Goal: Task Accomplishment & Management: Manage account settings

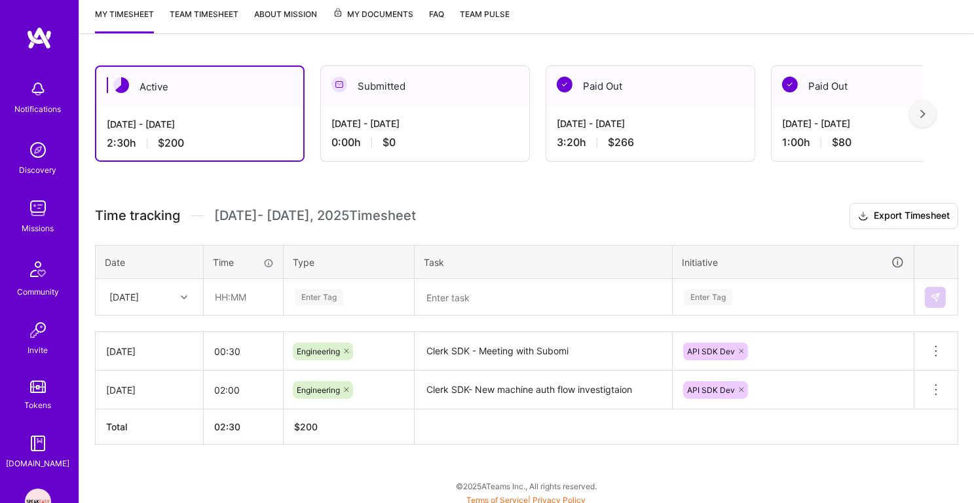
scroll to position [176, 0]
click at [221, 290] on input "text" at bounding box center [243, 296] width 78 height 35
type input "6"
type input ":"
type input "06:00"
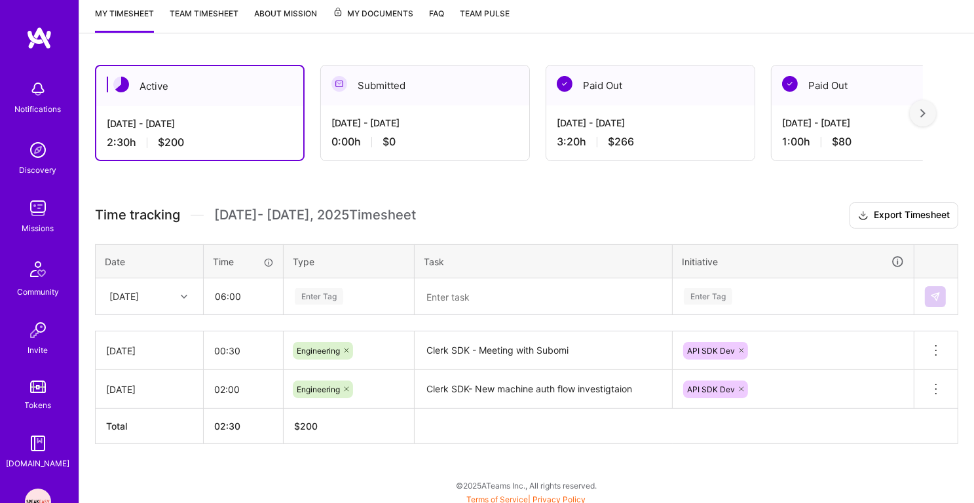
scroll to position [177, 0]
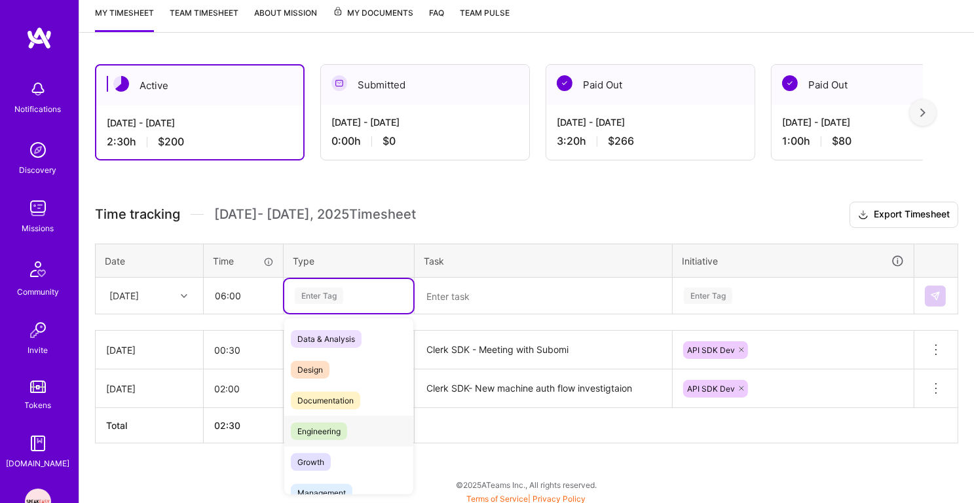
click at [315, 416] on div "Engineering" at bounding box center [348, 431] width 129 height 31
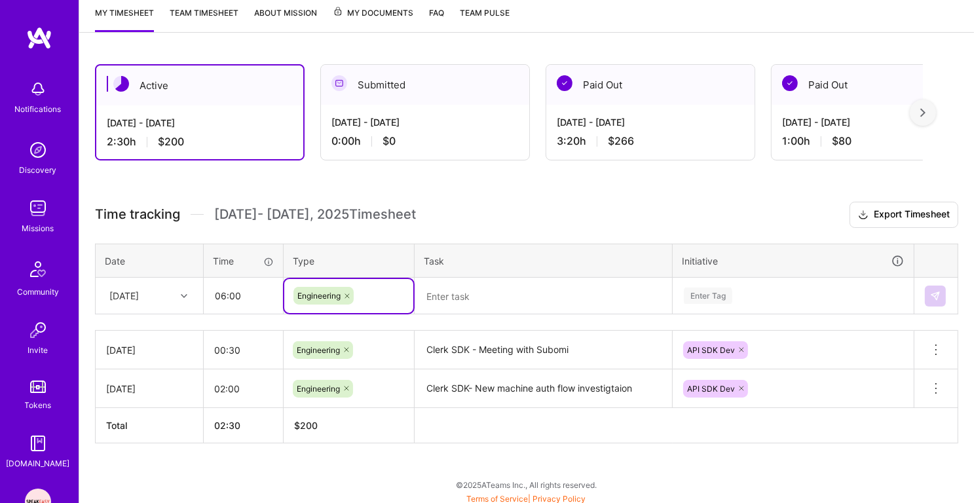
click at [454, 298] on textarea at bounding box center [543, 296] width 255 height 34
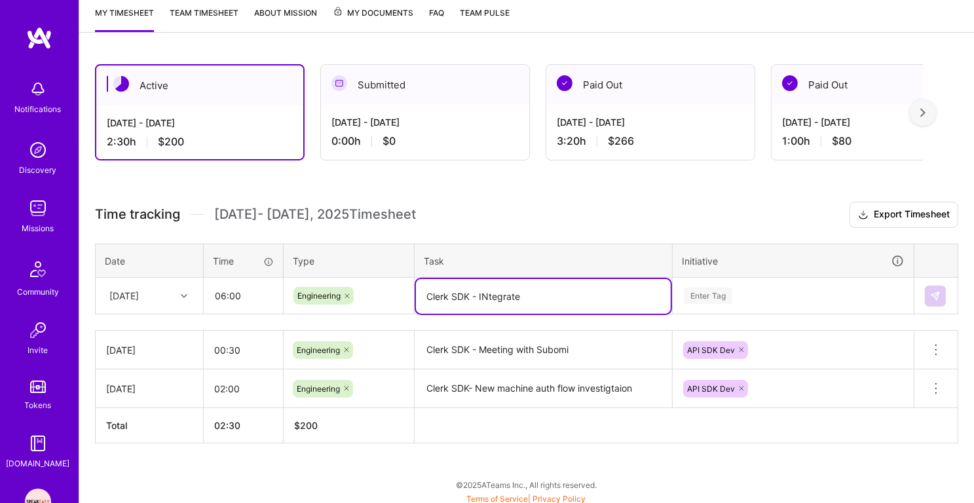
click at [486, 296] on textarea "Clerk SDK - INtegrate" at bounding box center [543, 296] width 255 height 35
click at [531, 292] on textarea "Clerk SDK - Integrate" at bounding box center [543, 296] width 255 height 35
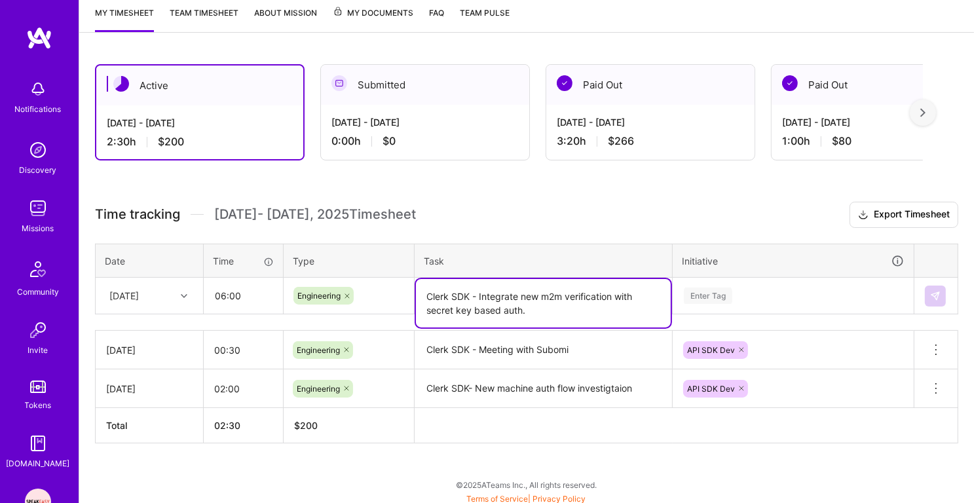
click at [729, 291] on div "Enter Tag" at bounding box center [708, 295] width 48 height 20
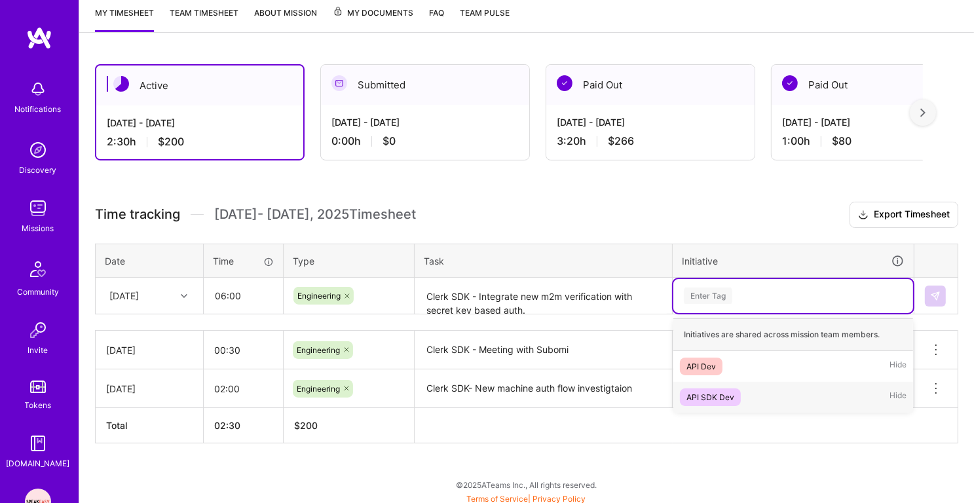
click at [729, 390] on div "API SDK Dev" at bounding box center [710, 397] width 48 height 14
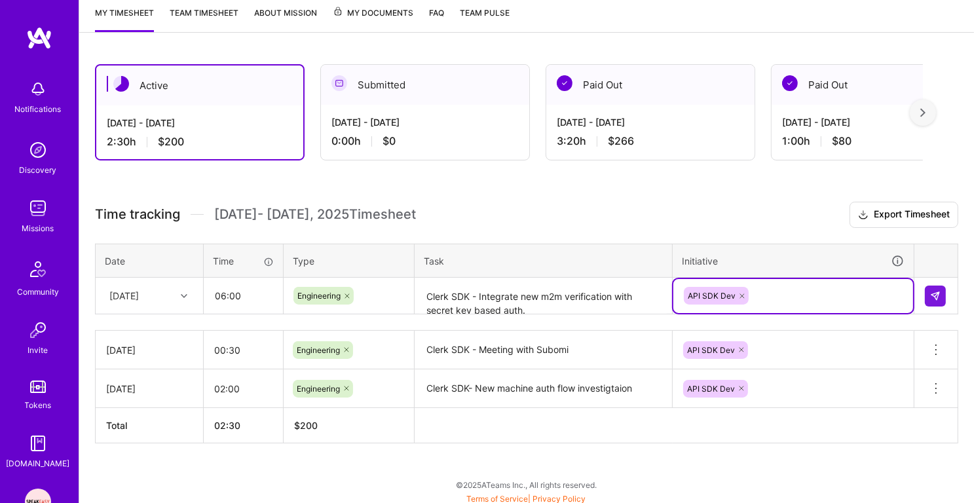
click at [426, 307] on textarea "Clerk SDK - Integrate new m2m verification with secret key based auth." at bounding box center [543, 296] width 255 height 35
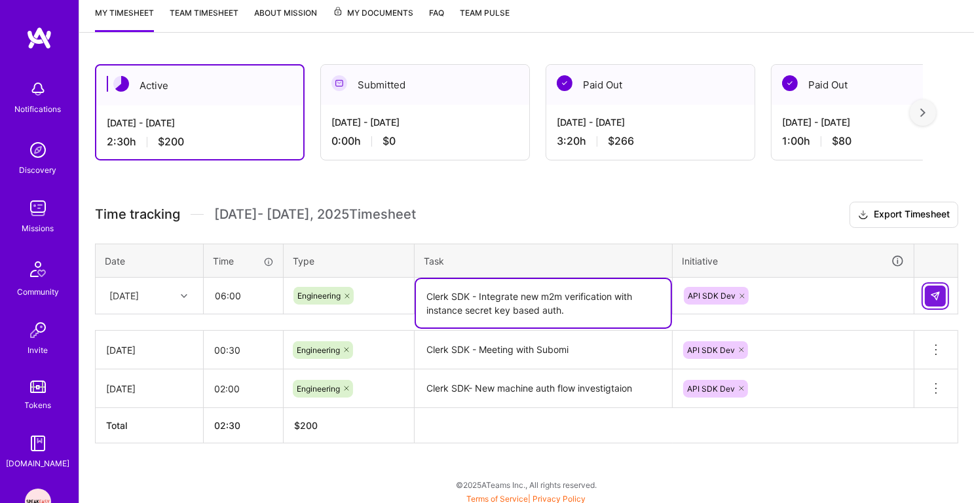
type textarea "Clerk SDK - Integrate new m2m verification with instance secret key based auth."
click at [930, 291] on img at bounding box center [935, 296] width 10 height 10
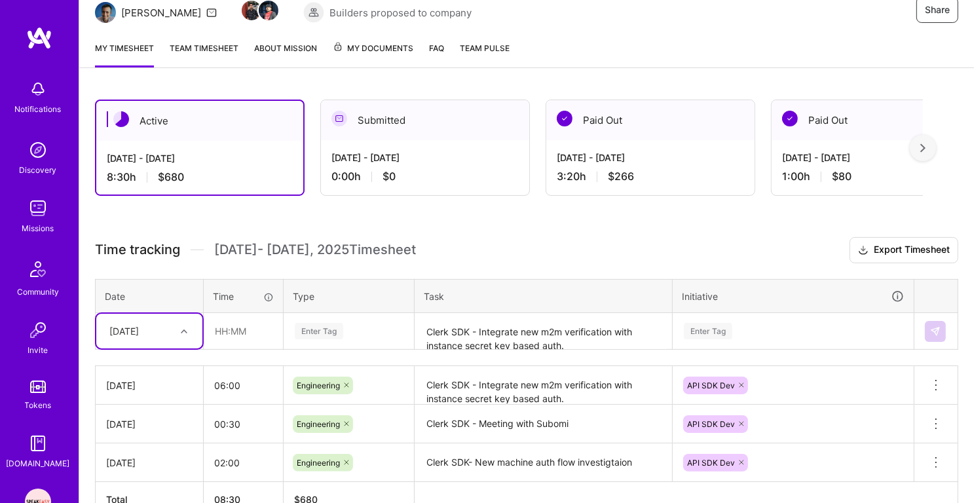
scroll to position [141, 0]
click at [318, 249] on span "[DATE] - [DATE] Timesheet" at bounding box center [315, 250] width 202 height 16
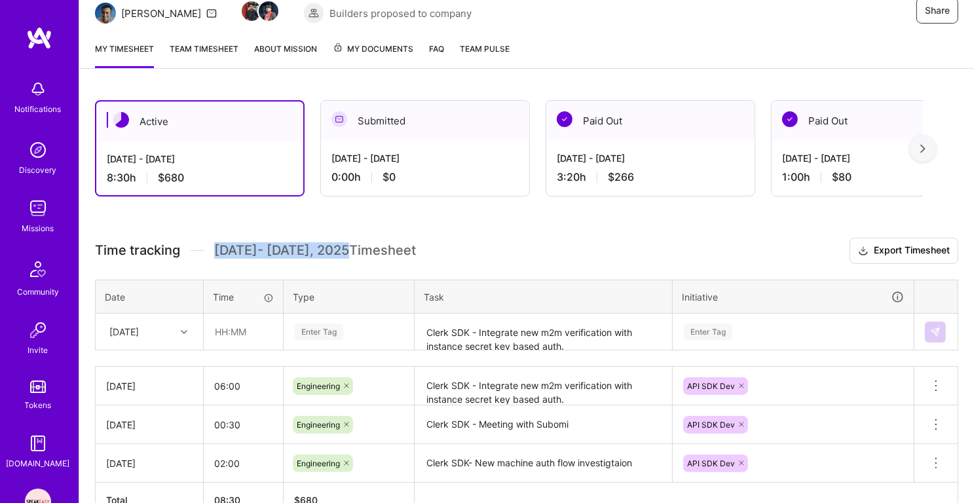
click at [373, 259] on h3 "Time tracking [DATE] - [DATE] Timesheet Export Timesheet" at bounding box center [526, 251] width 863 height 26
click at [402, 251] on span "[DATE] - [DATE] Timesheet" at bounding box center [315, 250] width 202 height 16
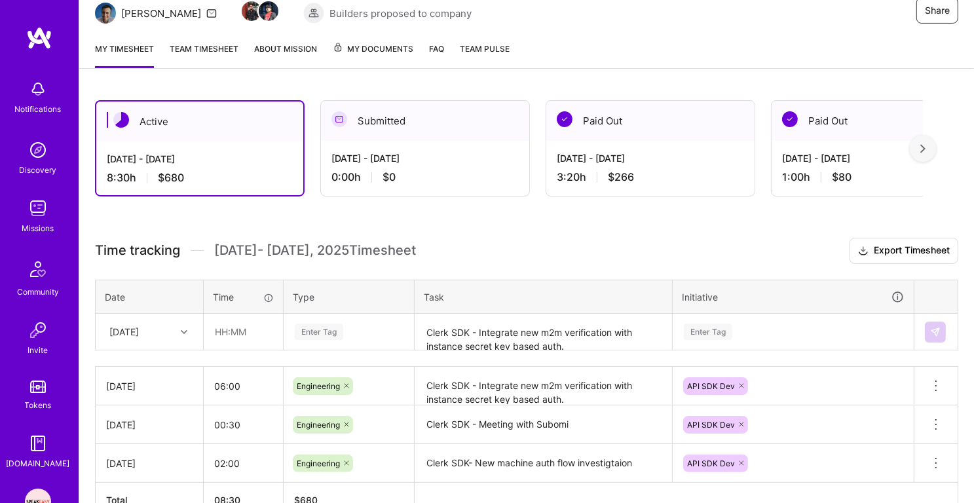
click at [402, 251] on span "[DATE] - [DATE] Timesheet" at bounding box center [315, 250] width 202 height 16
click at [455, 232] on div "Active [DATE] - [DATE] 8:30 h $680 Submitted [DATE] - [DATE] 0:00 h $0 Paid Out…" at bounding box center [526, 333] width 894 height 498
click at [422, 238] on h3 "Time tracking [DATE] - [DATE] Timesheet Export Timesheet" at bounding box center [526, 251] width 863 height 26
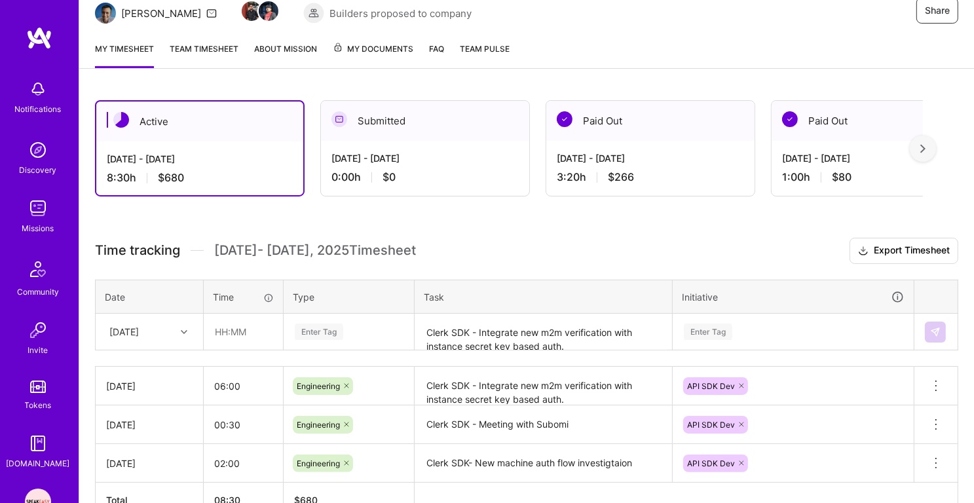
click at [422, 238] on h3 "Time tracking [DATE] - [DATE] Timesheet Export Timesheet" at bounding box center [526, 251] width 863 height 26
click at [826, 154] on div "[DATE] - [DATE]" at bounding box center [875, 158] width 187 height 14
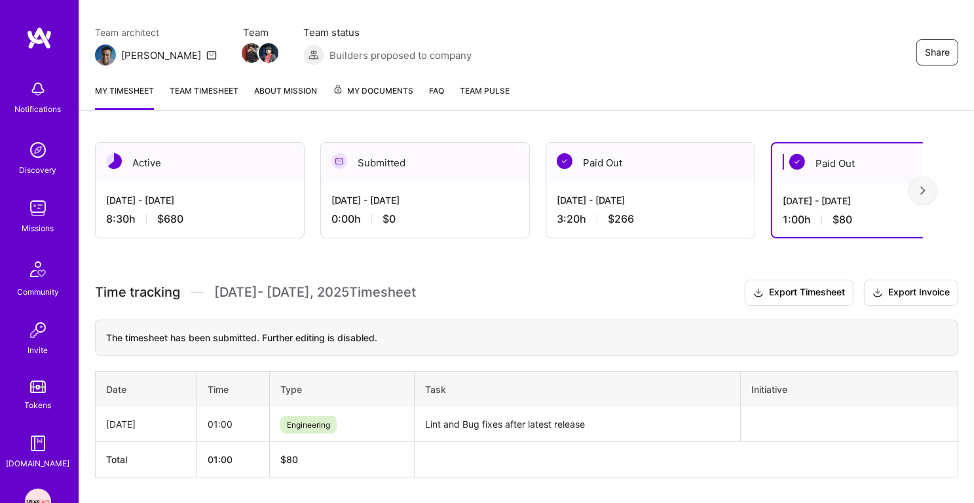
scroll to position [102, 0]
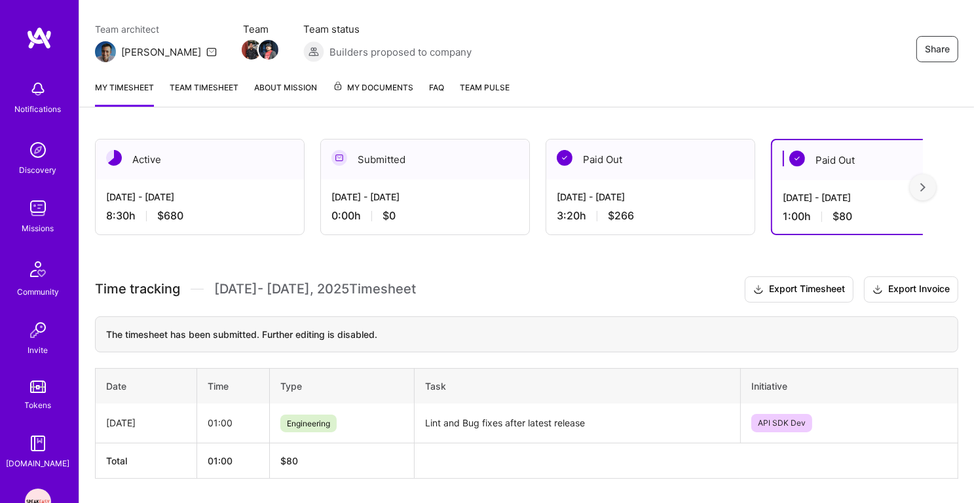
click at [210, 192] on div "[DATE] - [DATE]" at bounding box center [199, 197] width 187 height 14
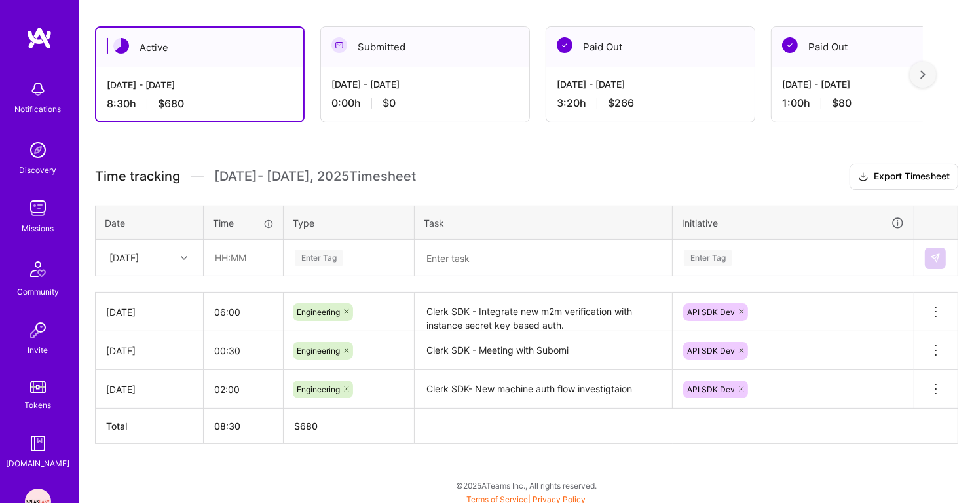
scroll to position [0, 0]
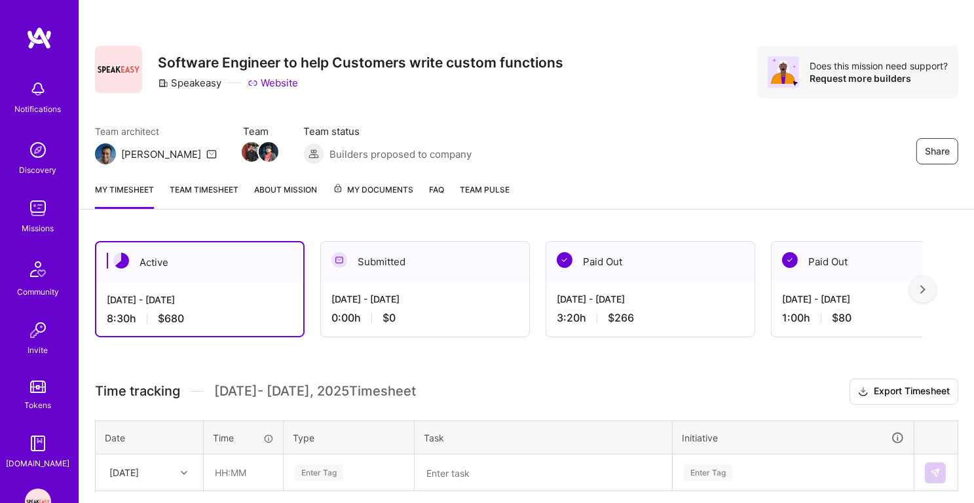
click at [221, 187] on link "Team timesheet" at bounding box center [204, 196] width 69 height 26
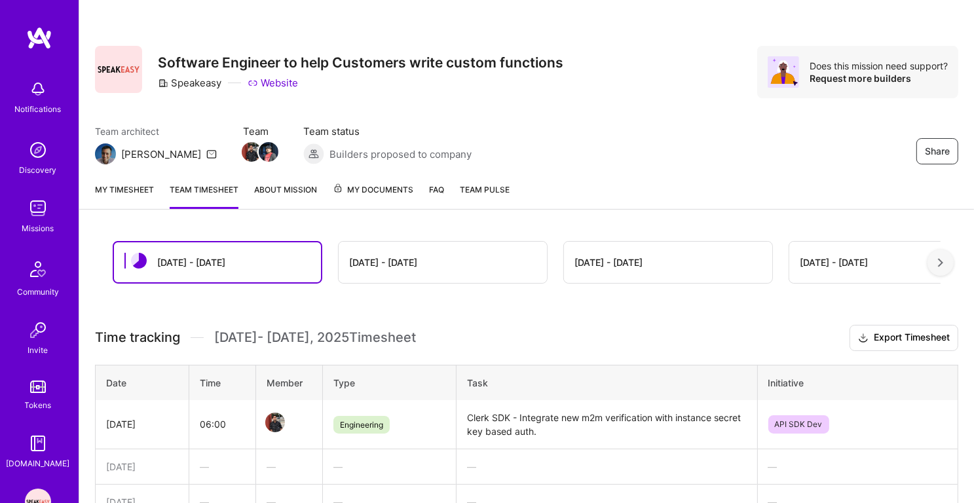
click at [43, 214] on img at bounding box center [38, 208] width 26 height 26
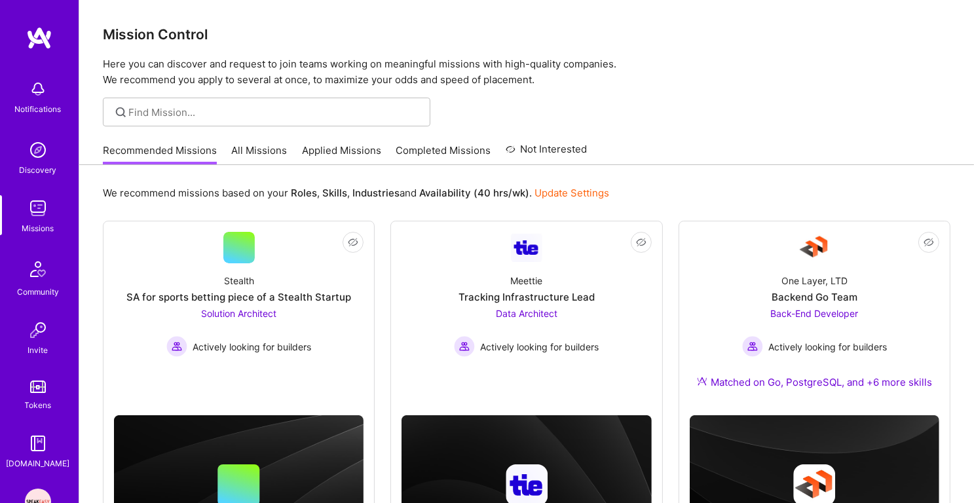
click at [337, 155] on link "Applied Missions" at bounding box center [341, 154] width 79 height 22
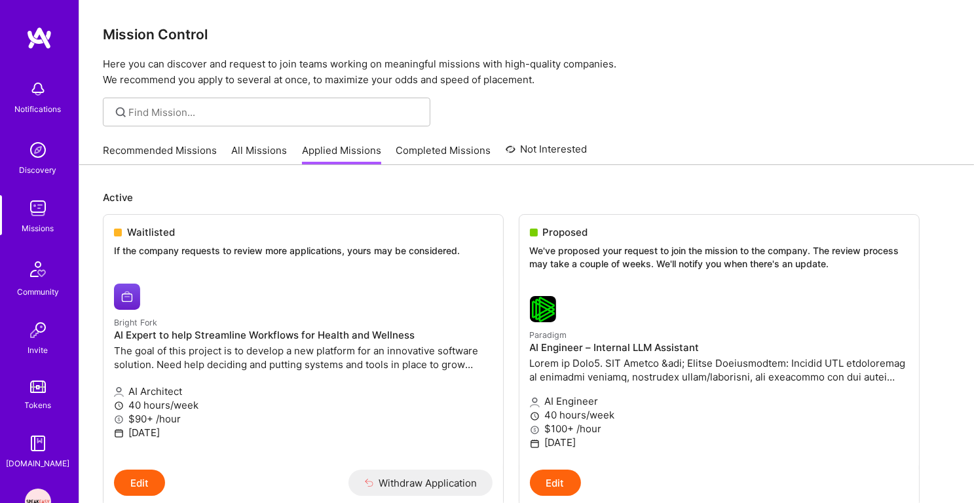
click at [185, 144] on link "Recommended Missions" at bounding box center [160, 154] width 114 height 22
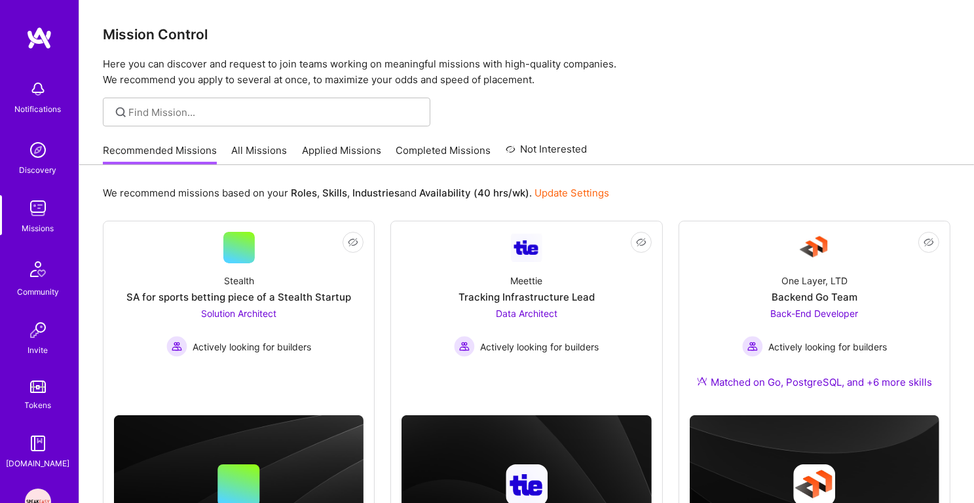
click at [329, 145] on link "Applied Missions" at bounding box center [341, 154] width 79 height 22
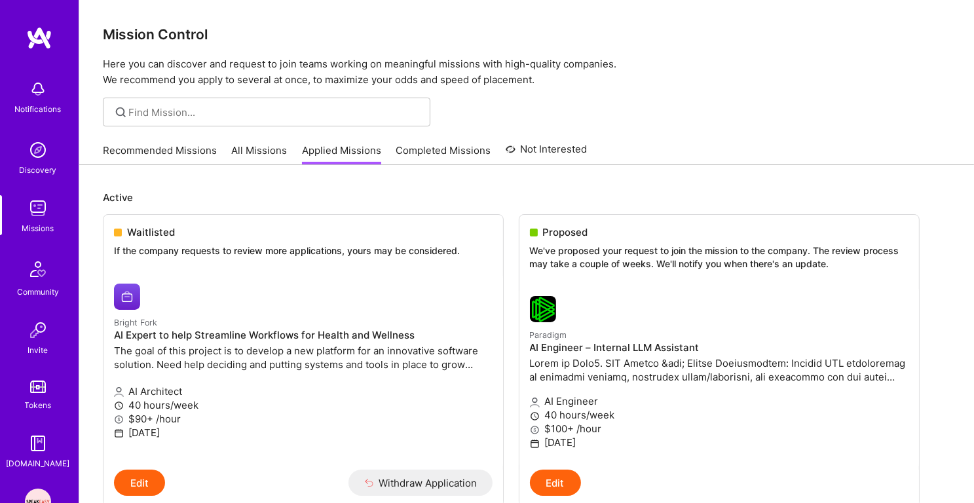
click at [115, 156] on link "Recommended Missions" at bounding box center [160, 154] width 114 height 22
